Goal: Navigation & Orientation: Find specific page/section

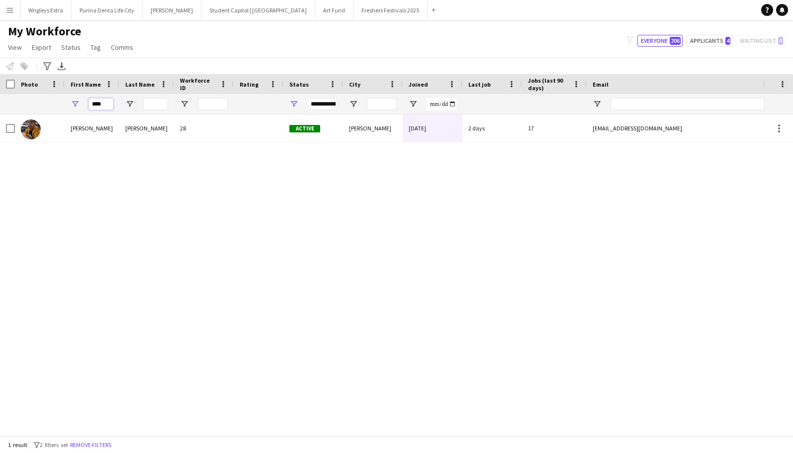
drag, startPoint x: 110, startPoint y: 103, endPoint x: 63, endPoint y: 90, distance: 49.3
click at [63, 90] on div "Workforce Details Photo First Name" at bounding box center [539, 94] width 1078 height 40
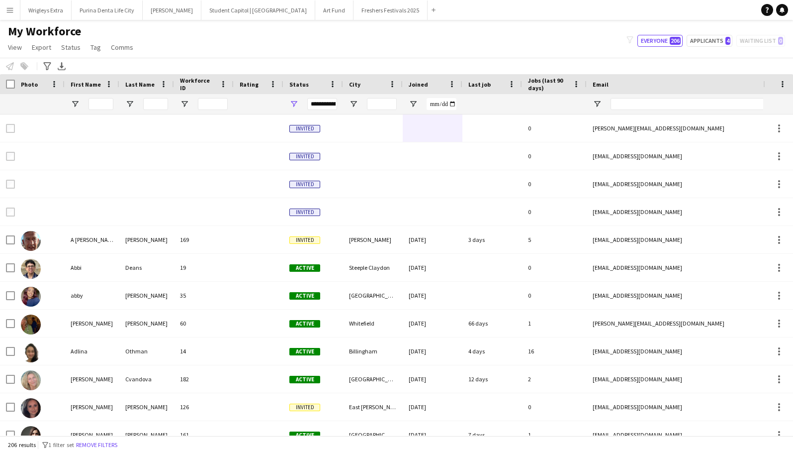
click at [13, 8] on app-icon "Menu" at bounding box center [10, 10] width 8 height 8
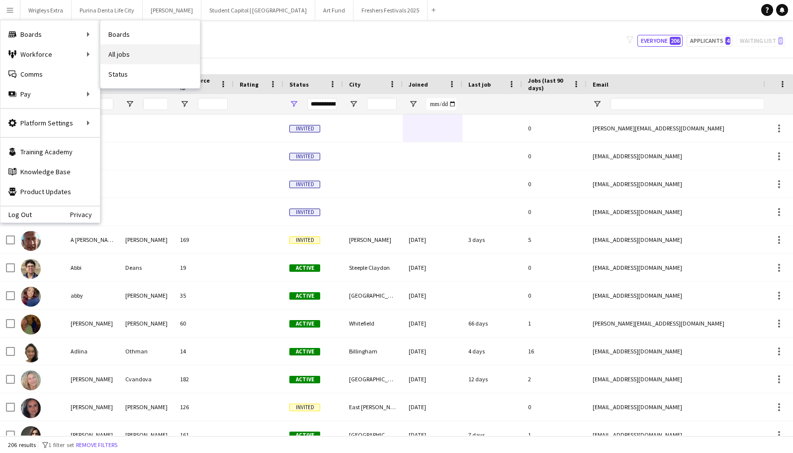
click at [140, 51] on link "All jobs" at bounding box center [149, 54] width 99 height 20
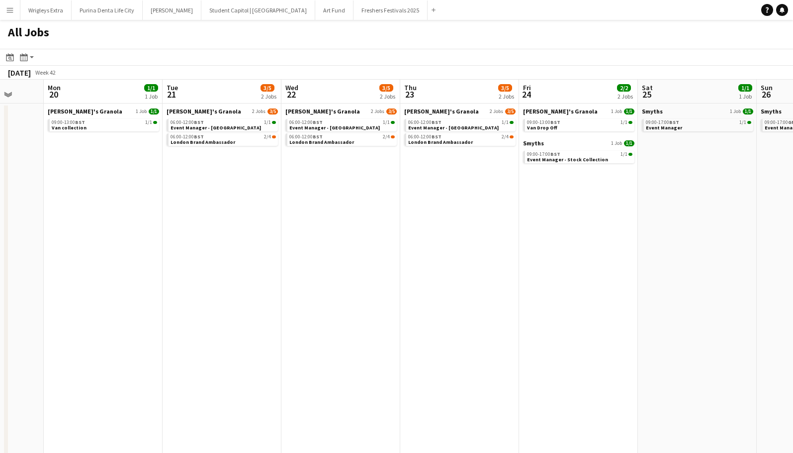
scroll to position [0, 312]
click at [9, 12] on app-icon "Menu" at bounding box center [10, 10] width 8 height 8
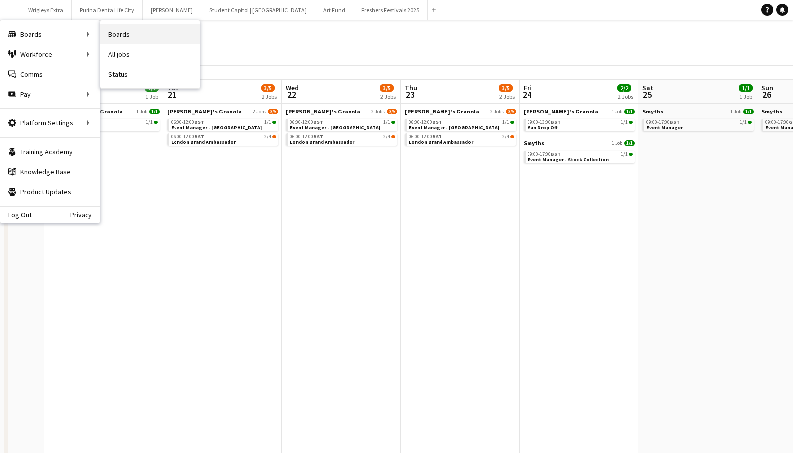
click at [131, 32] on link "Boards" at bounding box center [149, 34] width 99 height 20
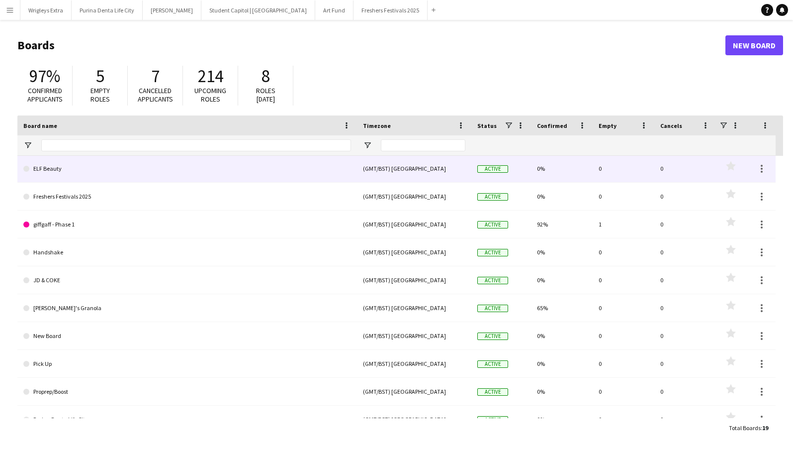
scroll to position [64, 0]
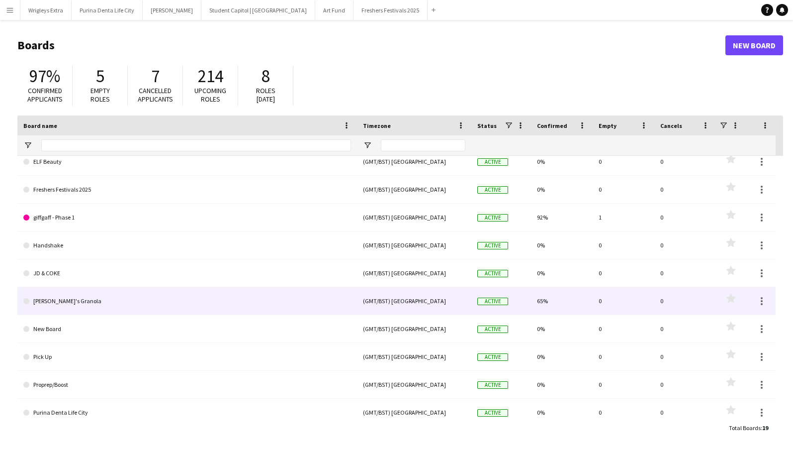
click at [207, 300] on link "[PERSON_NAME]'s Granola" at bounding box center [187, 301] width 328 height 28
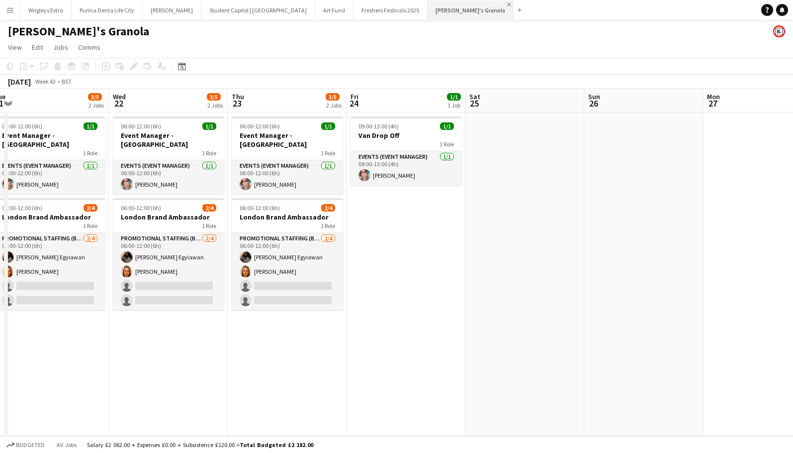
click at [507, 3] on app-icon "Close" at bounding box center [509, 4] width 4 height 4
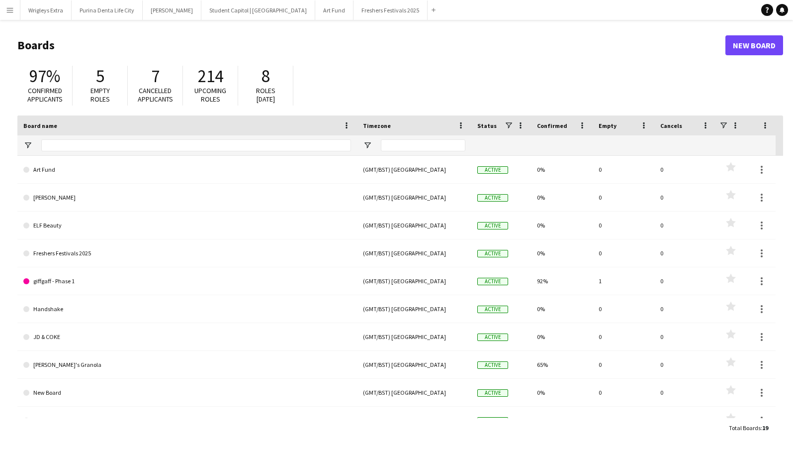
click at [15, 9] on button "Menu" at bounding box center [10, 10] width 20 height 20
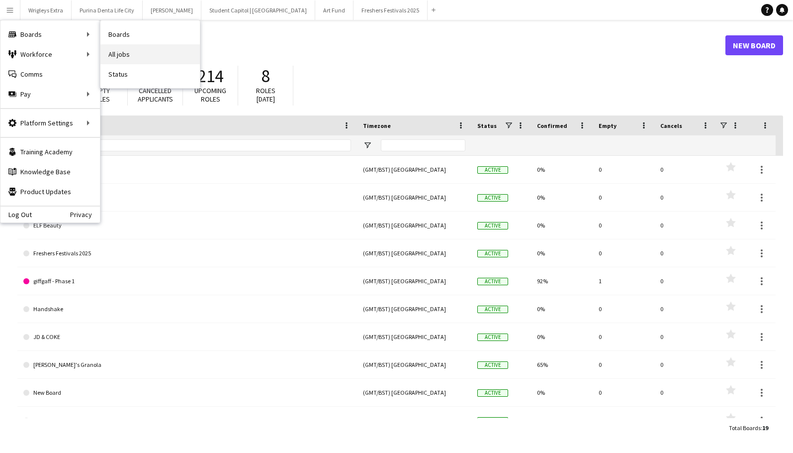
click at [138, 48] on link "All jobs" at bounding box center [149, 54] width 99 height 20
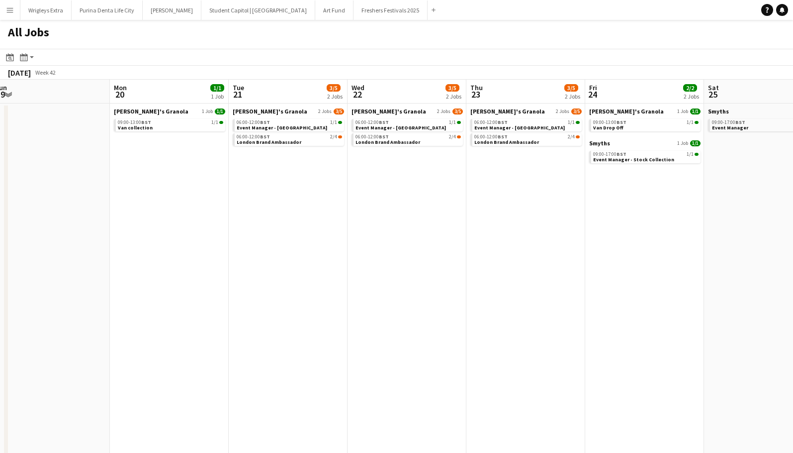
scroll to position [0, 366]
